Goal: Task Accomplishment & Management: Manage account settings

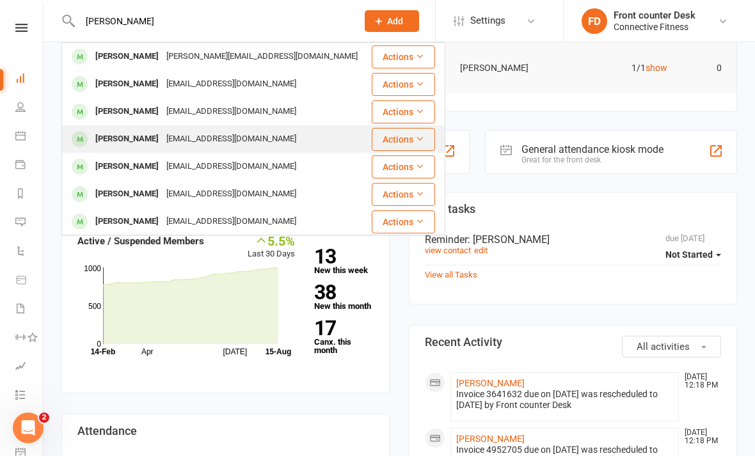
type input "[PERSON_NAME]"
click at [207, 148] on div "[EMAIL_ADDRESS][DOMAIN_NAME]" at bounding box center [232, 139] width 138 height 19
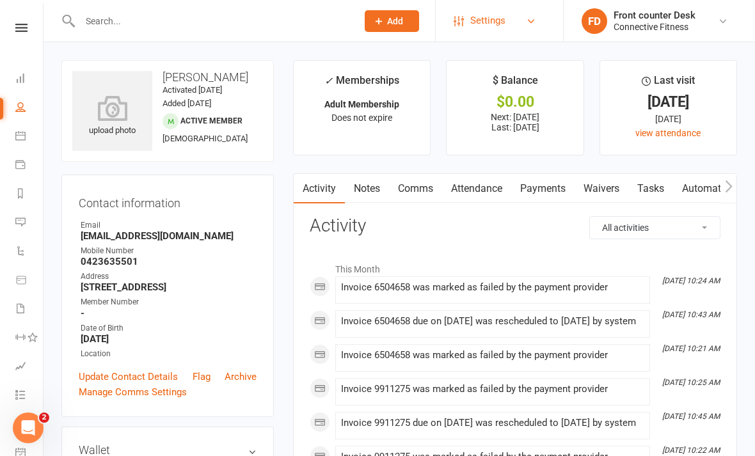
click at [520, 24] on link "Settings" at bounding box center [498, 20] width 89 height 29
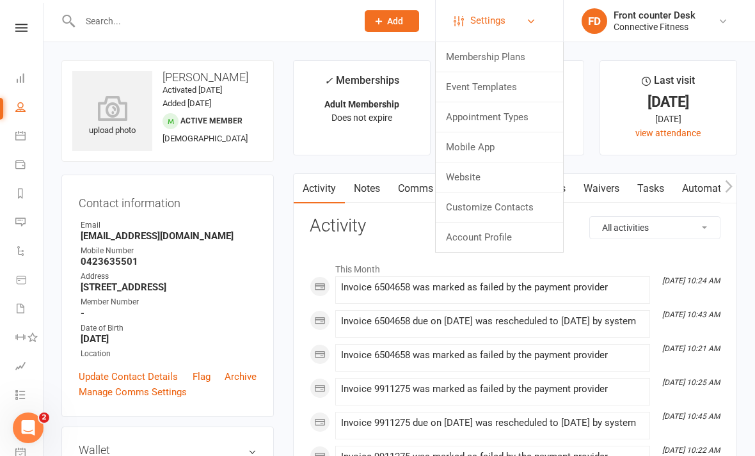
click at [539, 26] on link "Settings" at bounding box center [498, 20] width 89 height 29
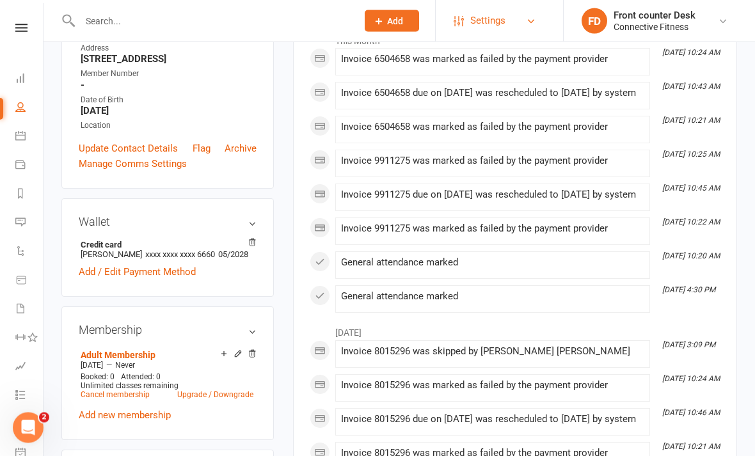
scroll to position [228, 0]
click at [105, 171] on link "Manage Comms Settings" at bounding box center [133, 163] width 108 height 15
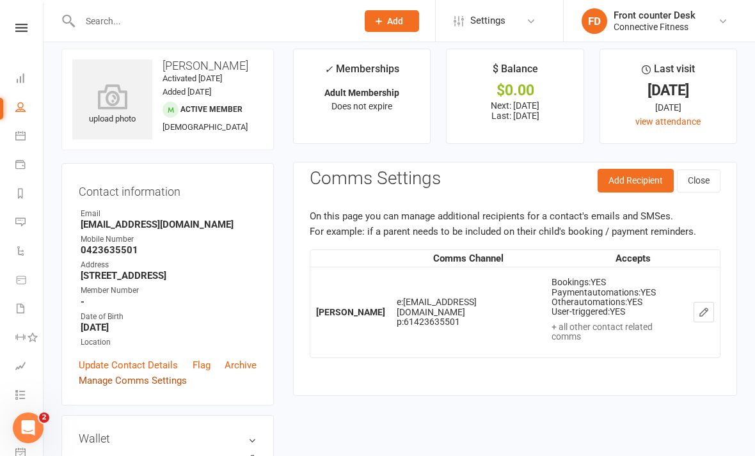
scroll to position [0, 0]
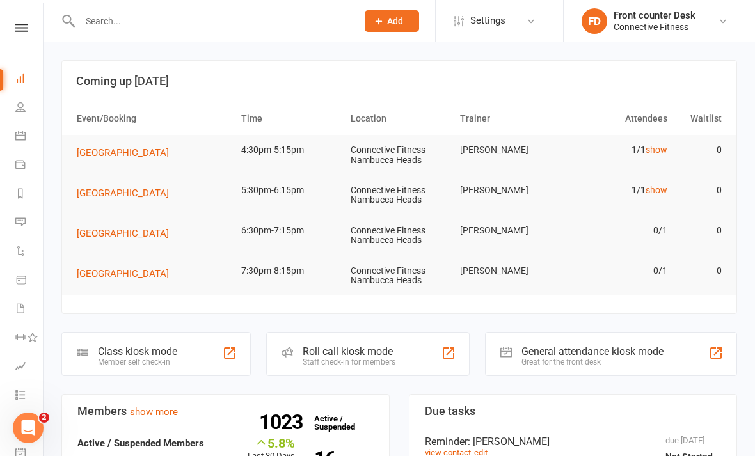
click at [111, 23] on input "text" at bounding box center [212, 21] width 272 height 18
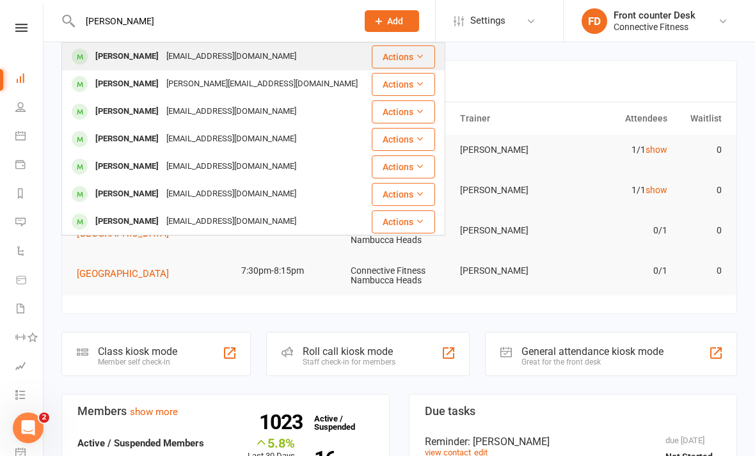
type input "[PERSON_NAME]"
click at [123, 49] on div "[PERSON_NAME]" at bounding box center [126, 56] width 71 height 19
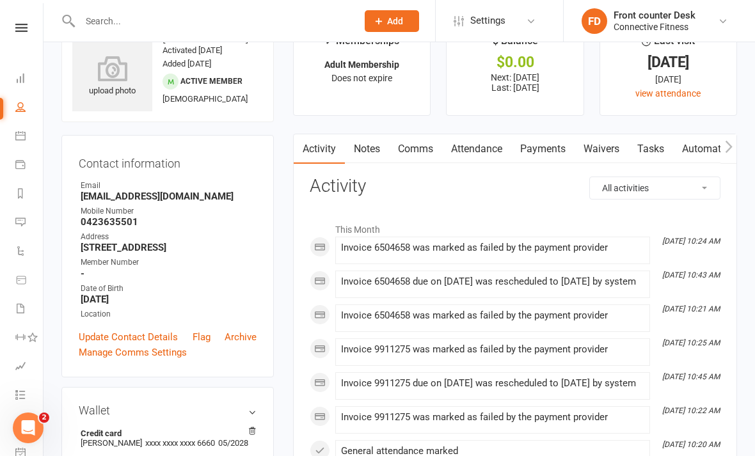
scroll to position [42, 0]
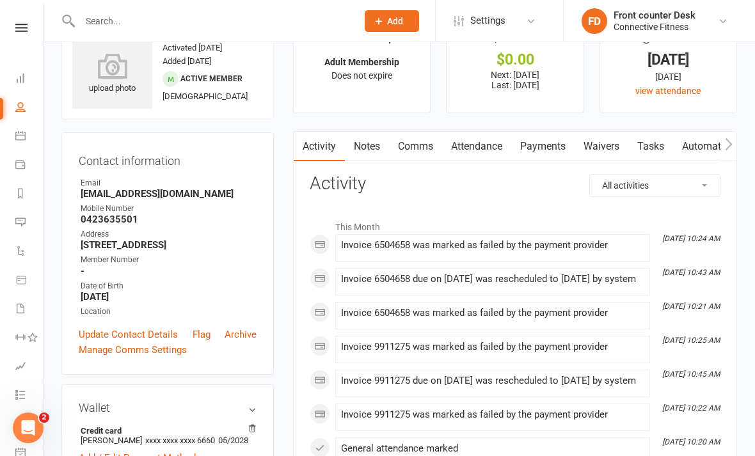
click at [585, 242] on div "Invoice 6504658 was marked as failed by the payment provider" at bounding box center [492, 245] width 303 height 11
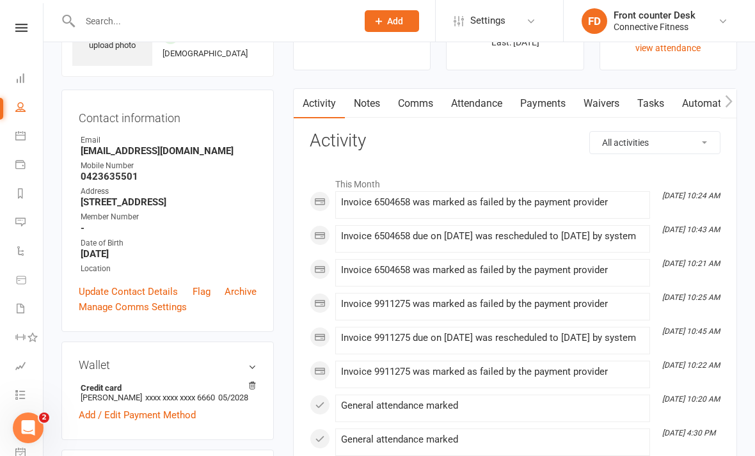
scroll to position [129, 0]
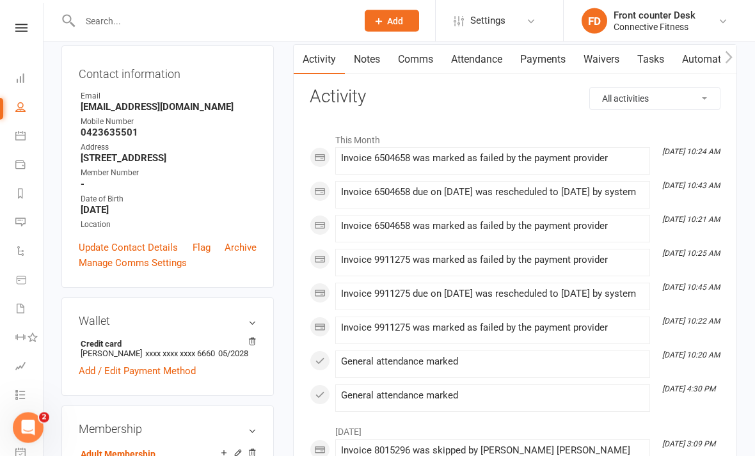
click at [395, 148] on li "Aug 13, 10:24 AM Invoice 6504658 was marked as failed by the payment provider" at bounding box center [492, 162] width 315 height 28
click at [392, 183] on li "Aug 11, 10:43 AM Invoice 6504658 due on 11 Aug 2025 was rescheduled to 13 Aug 2…" at bounding box center [492, 196] width 315 height 28
click at [402, 271] on div "Invoice 9911275 was marked as failed by the payment provider" at bounding box center [492, 263] width 303 height 16
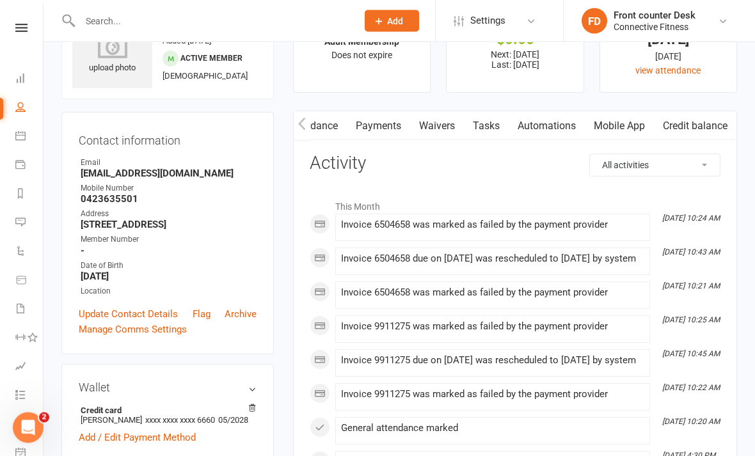
scroll to position [0, 169]
click at [391, 126] on link "Payments" at bounding box center [378, 126] width 63 height 29
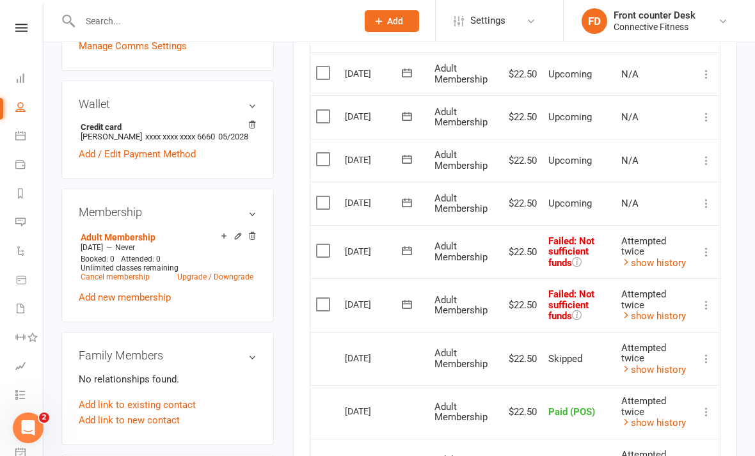
scroll to position [349, 0]
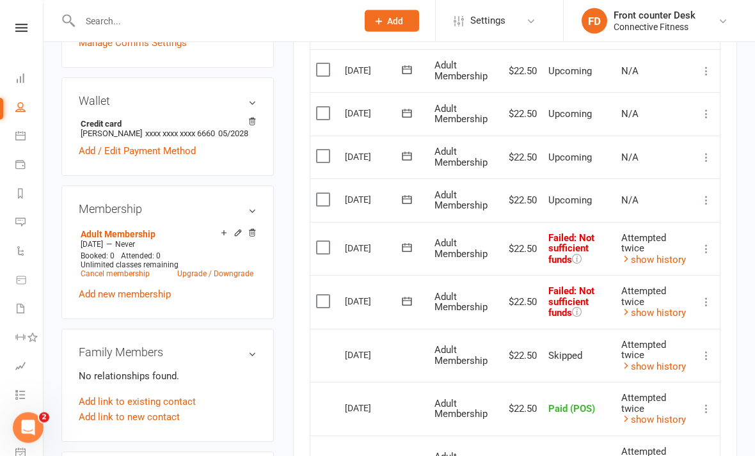
click at [324, 234] on td "Select this" at bounding box center [324, 250] width 29 height 54
click at [320, 242] on label at bounding box center [324, 248] width 17 height 13
click at [320, 242] on input "checkbox" at bounding box center [320, 242] width 8 height 0
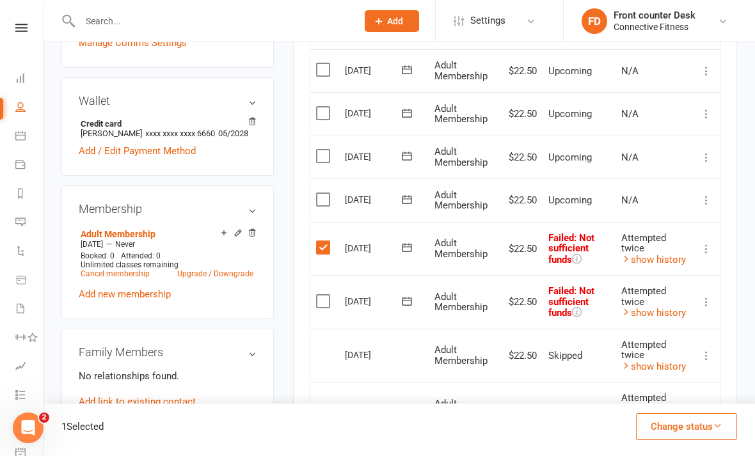
click at [327, 295] on label at bounding box center [324, 301] width 17 height 13
click at [324, 295] on input "checkbox" at bounding box center [320, 295] width 8 height 0
click at [690, 440] on button "Change status" at bounding box center [686, 426] width 101 height 27
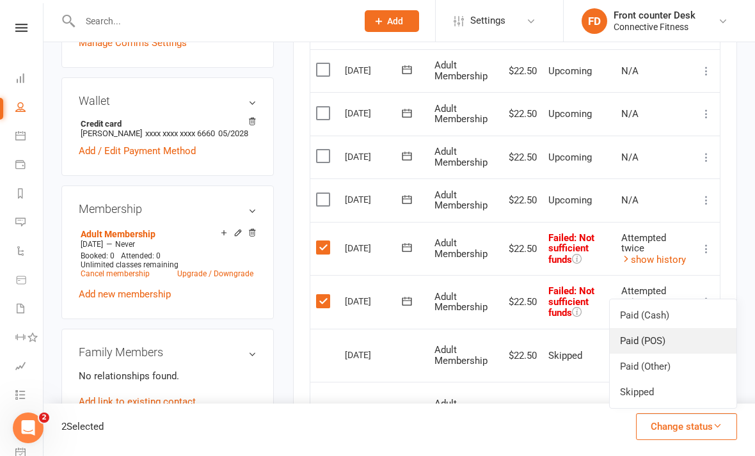
click at [668, 354] on link "Paid (POS)" at bounding box center [673, 341] width 127 height 26
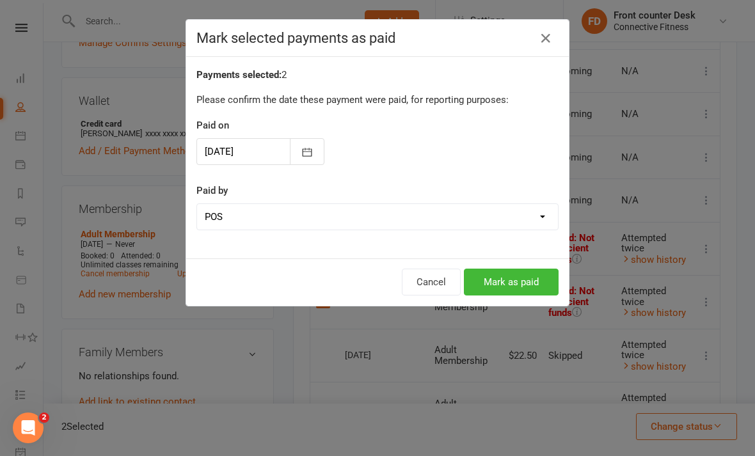
click at [527, 223] on select "Cash POS Other method" at bounding box center [377, 217] width 361 height 26
click at [525, 279] on button "Mark as paid" at bounding box center [511, 282] width 95 height 27
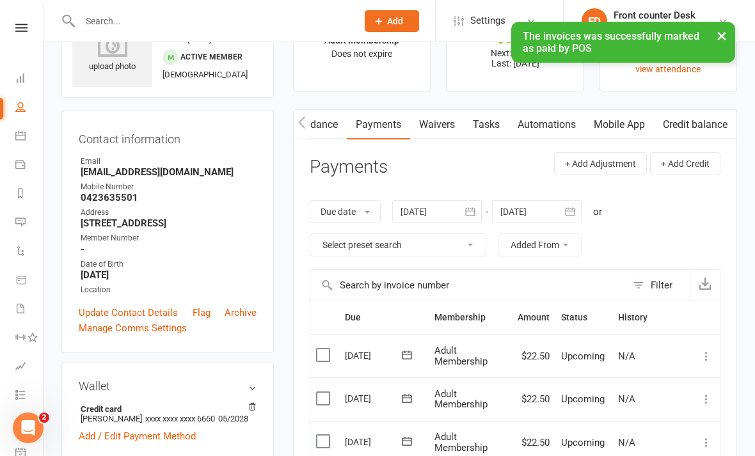
scroll to position [0, 0]
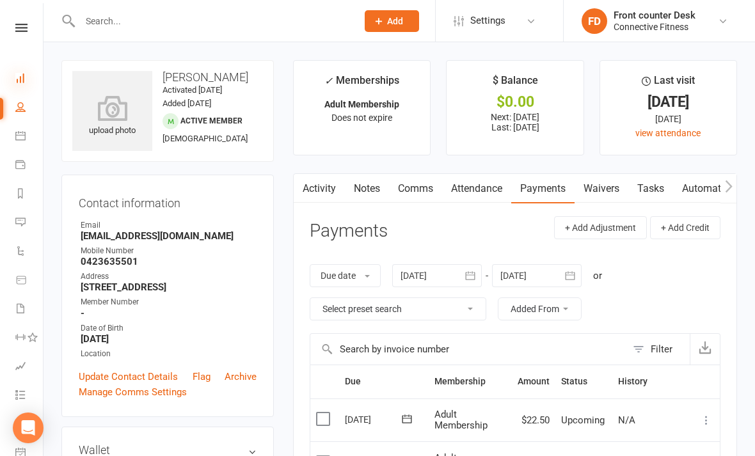
click at [24, 79] on icon at bounding box center [20, 78] width 10 height 10
